Goal: Information Seeking & Learning: Learn about a topic

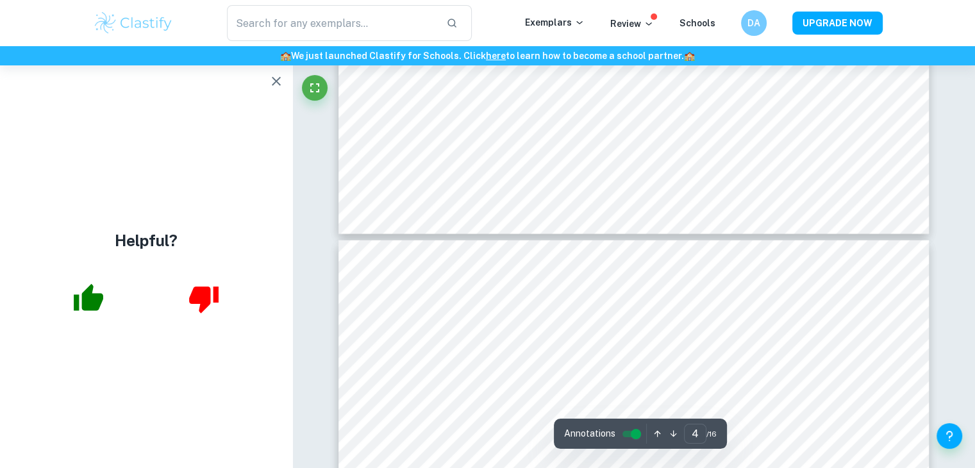
type input "5"
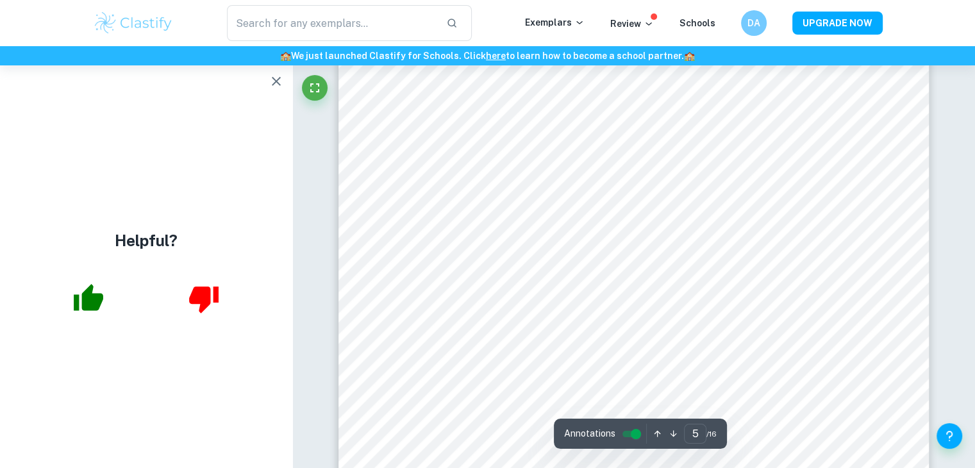
scroll to position [3947, 0]
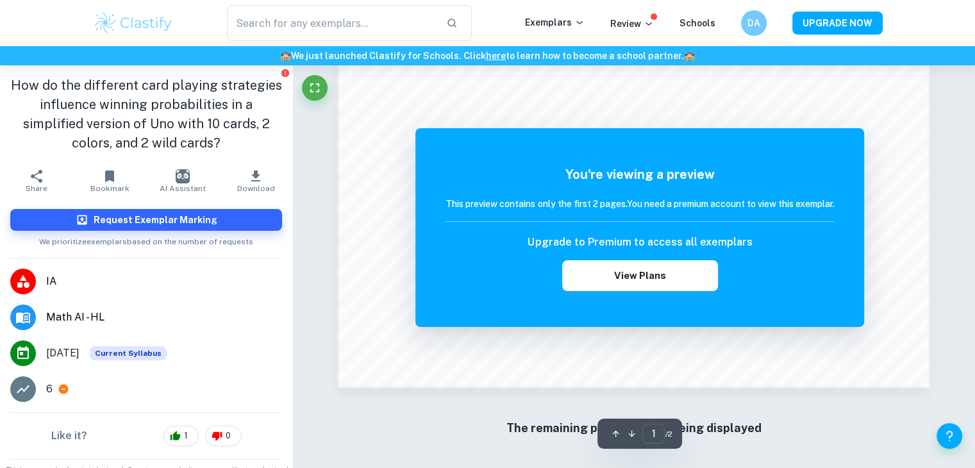
scroll to position [1234, 0]
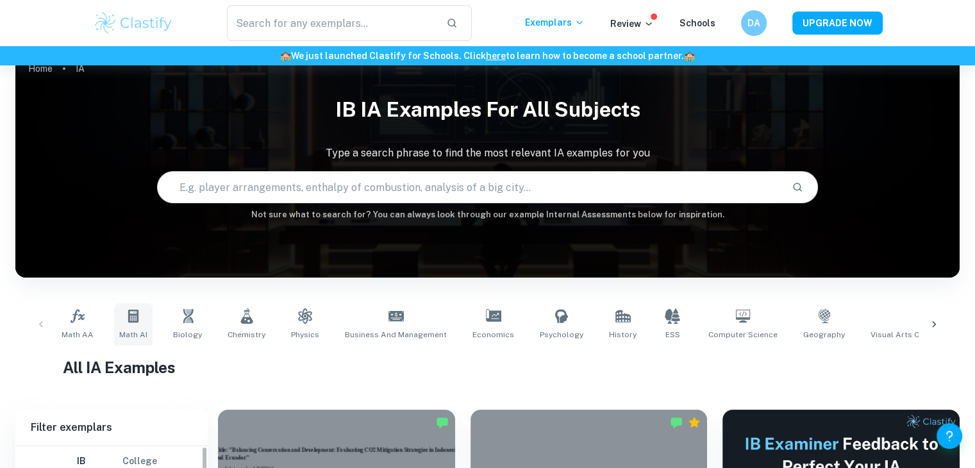
scroll to position [236, 0]
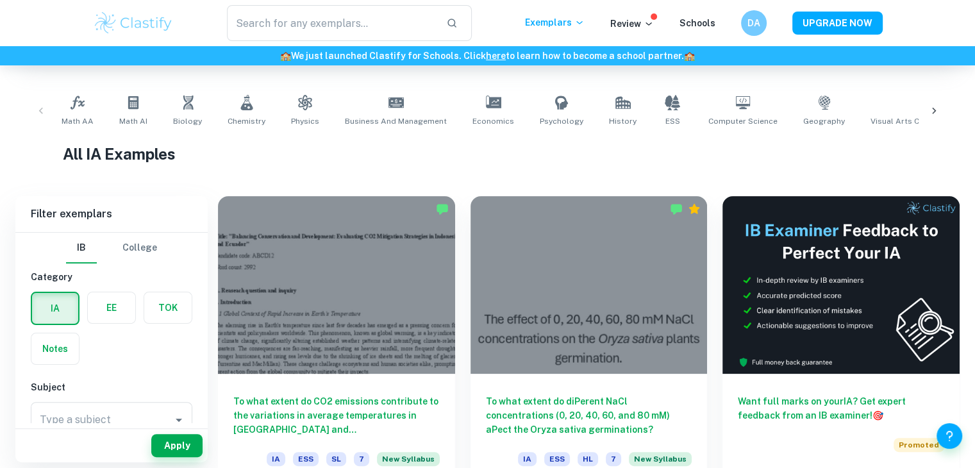
click at [96, 420] on div "Type a subject Type a subject" at bounding box center [112, 420] width 162 height 36
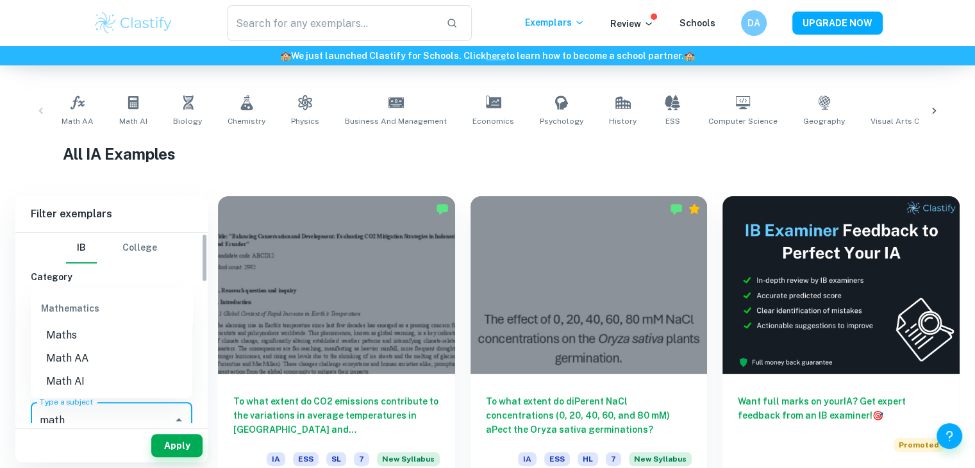
scroll to position [3, 0]
click at [97, 359] on li "Math AA" at bounding box center [112, 358] width 162 height 23
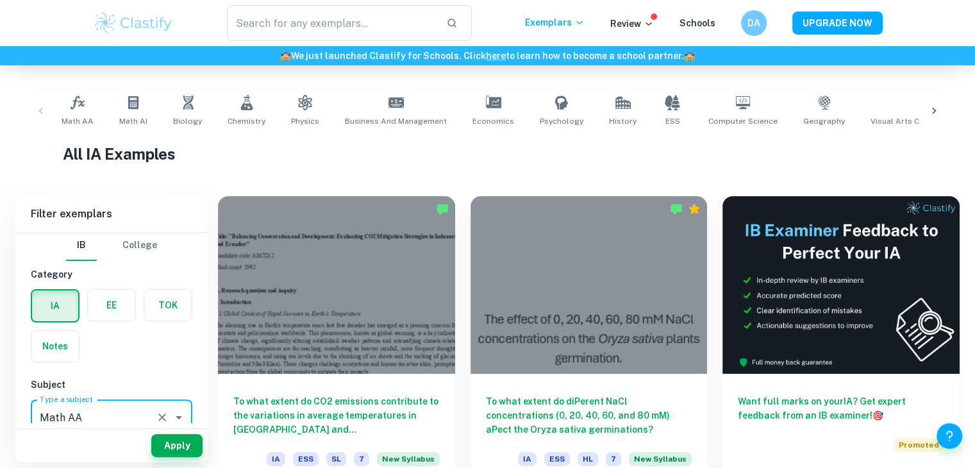
type input "Math AA"
click at [192, 460] on div "Apply" at bounding box center [111, 445] width 192 height 33
click at [182, 449] on button "Apply" at bounding box center [176, 445] width 51 height 23
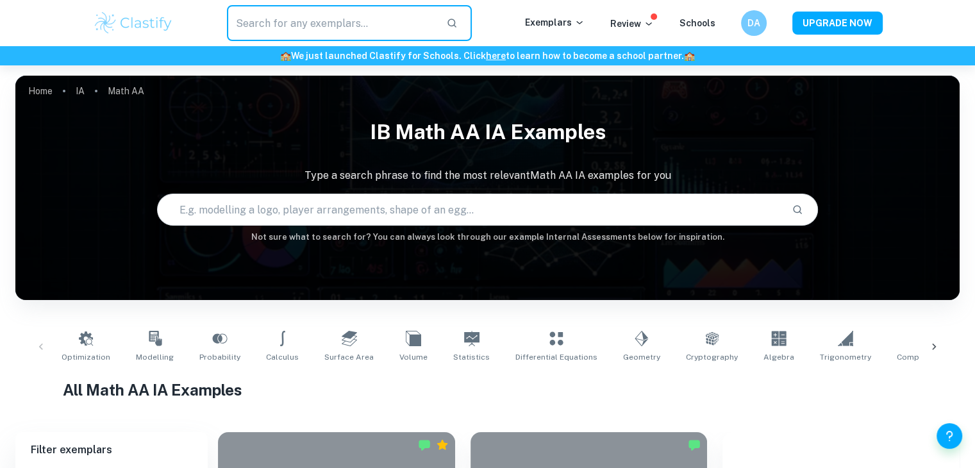
click at [319, 28] on input "text" at bounding box center [332, 23] width 210 height 36
click at [331, 221] on input "text" at bounding box center [470, 210] width 624 height 36
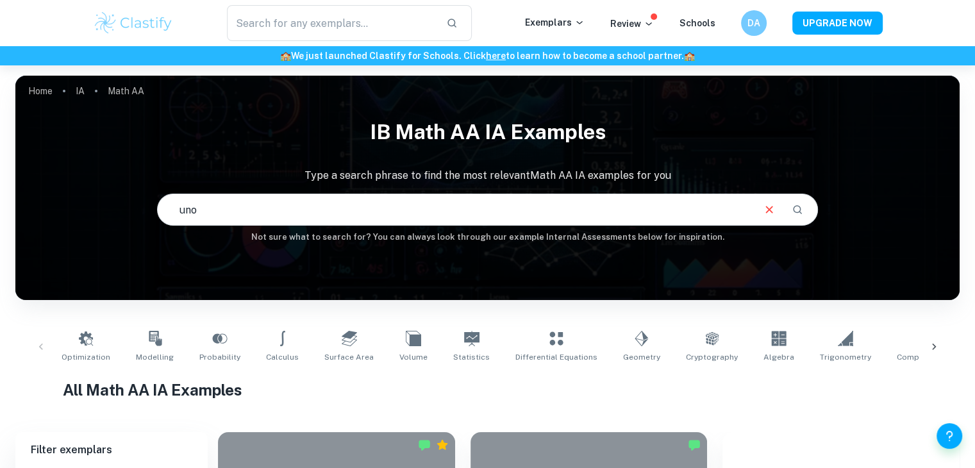
type input "uno"
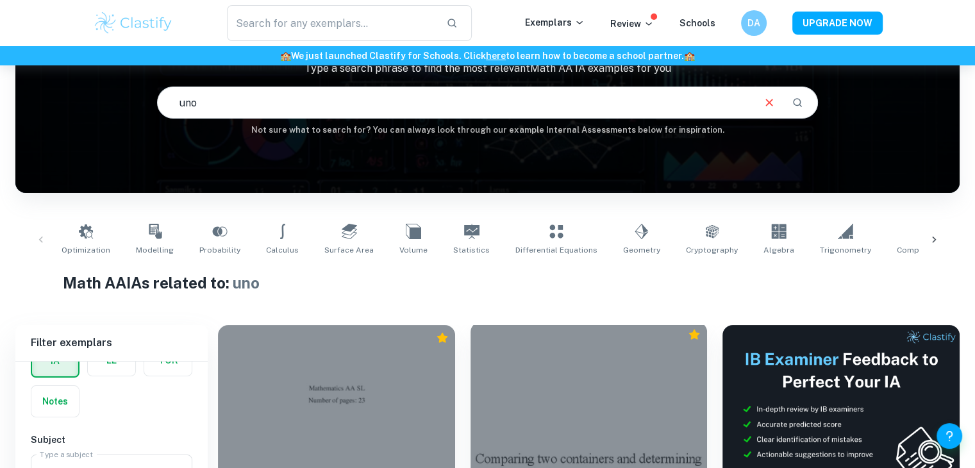
scroll to position [26, 0]
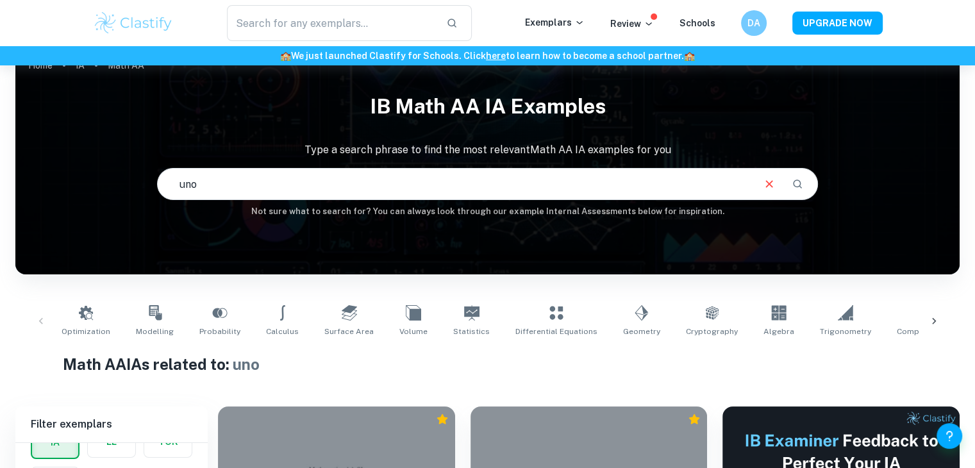
click at [338, 190] on input "uno" at bounding box center [455, 184] width 594 height 36
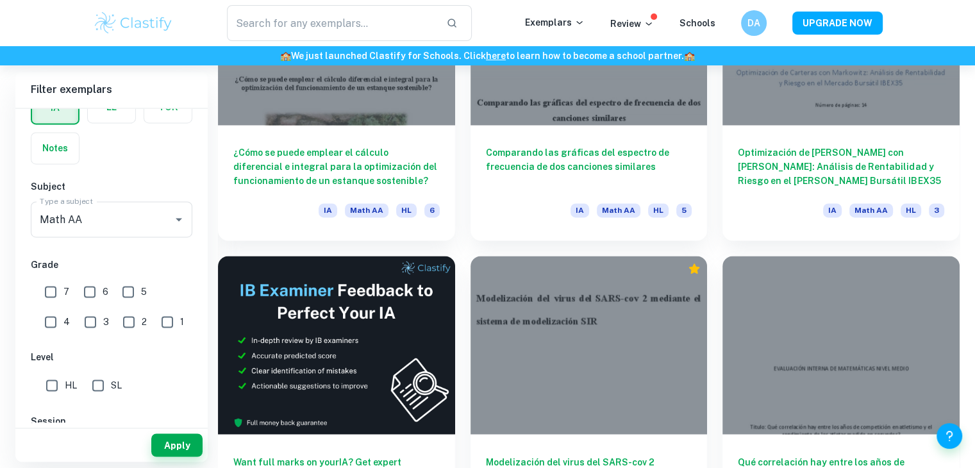
scroll to position [1899, 0]
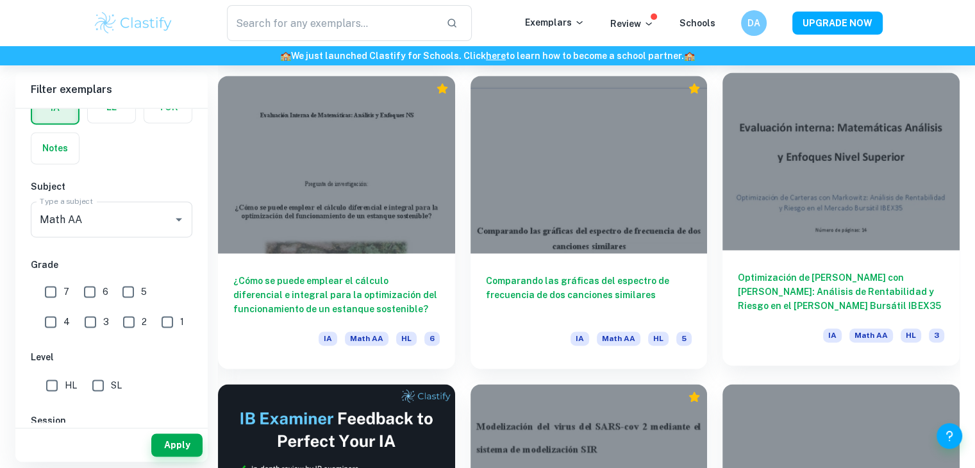
click at [773, 309] on h6 "Optimización de [PERSON_NAME] con [PERSON_NAME]: Análisis de Rentabilidad y Rie…" at bounding box center [841, 292] width 206 height 42
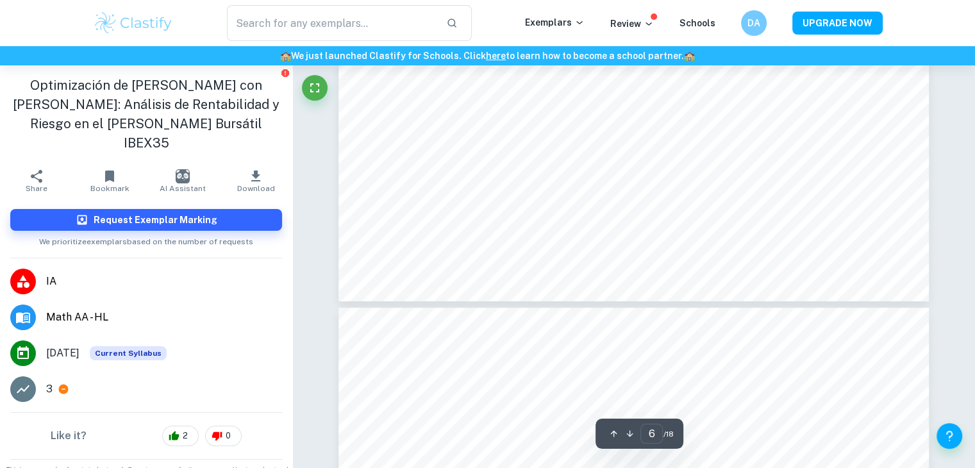
type input "7"
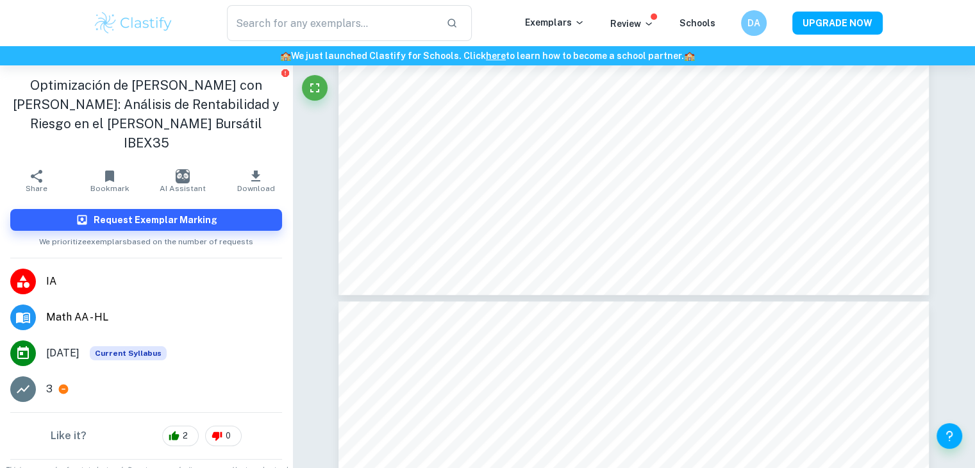
scroll to position [1, 0]
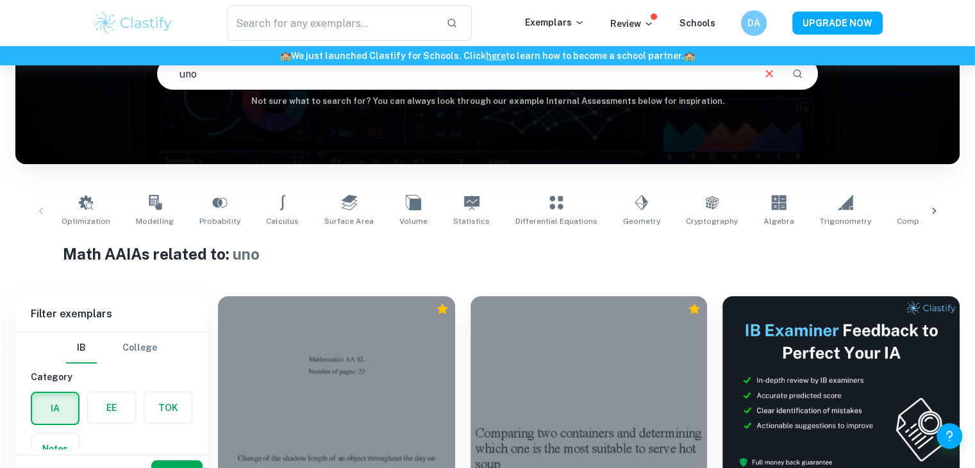
scroll to position [8, 0]
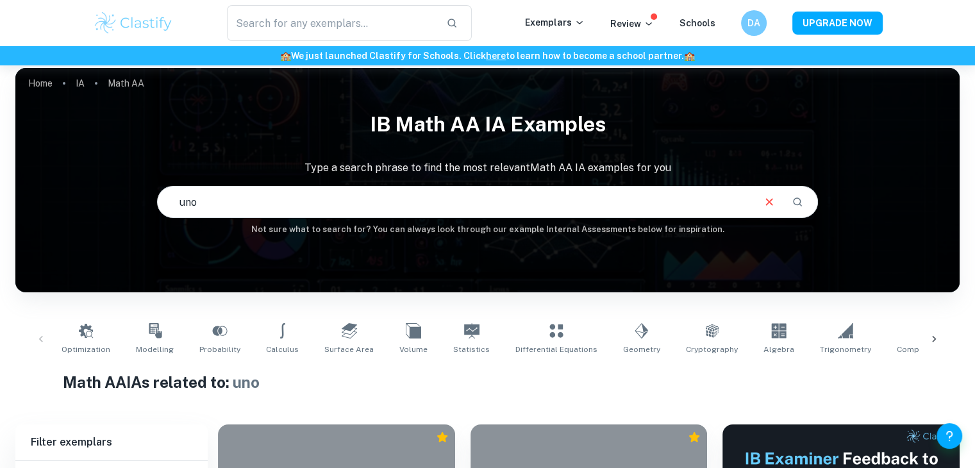
drag, startPoint x: 304, startPoint y: 193, endPoint x: 193, endPoint y: 203, distance: 111.4
click at [193, 203] on input "uno" at bounding box center [455, 202] width 594 height 36
click at [208, 205] on input "uno" at bounding box center [455, 202] width 594 height 36
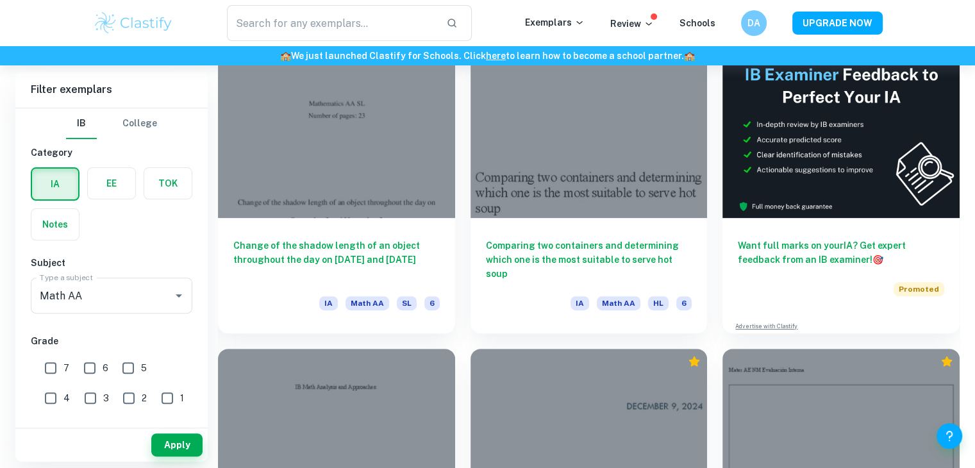
scroll to position [0, 0]
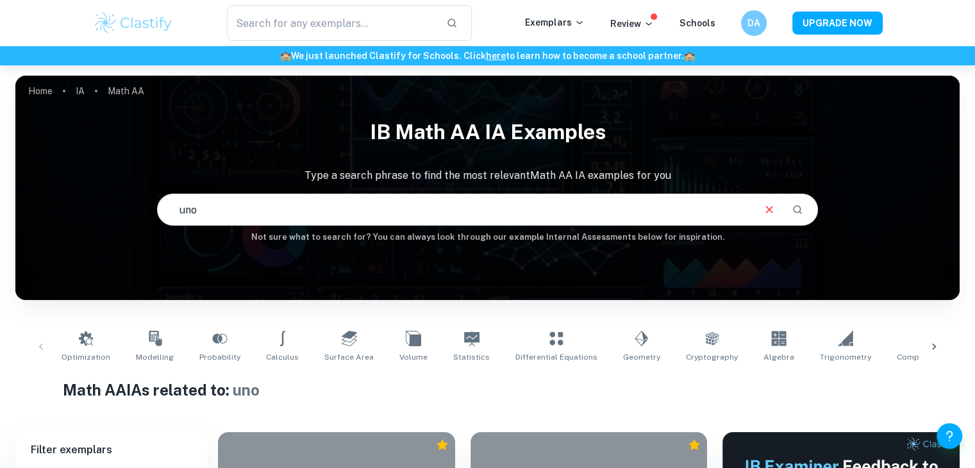
click at [293, 212] on input "uno" at bounding box center [455, 210] width 594 height 36
type input "u"
type input "UNO"
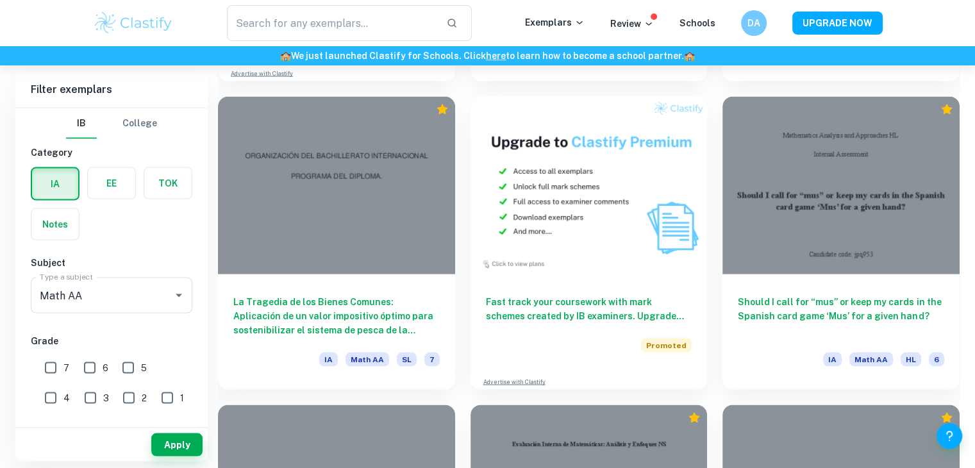
scroll to position [2543, 0]
